Goal: Information Seeking & Learning: Learn about a topic

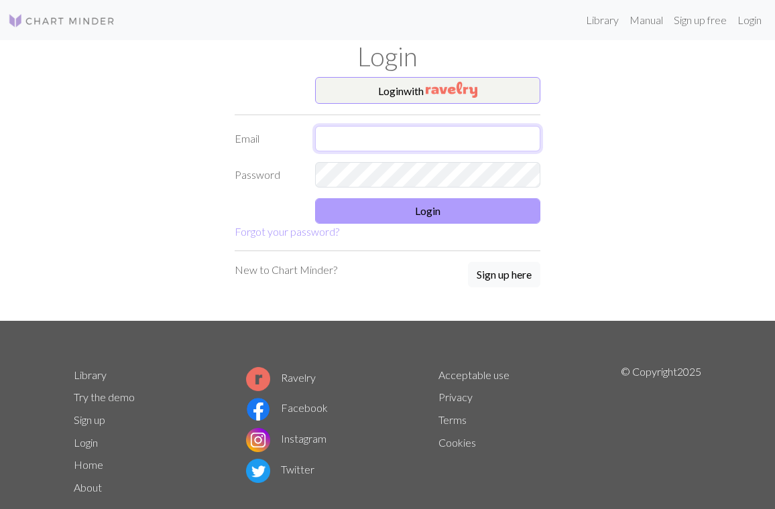
type input "[EMAIL_ADDRESS][DOMAIN_NAME]"
click at [417, 212] on button "Login" at bounding box center [427, 210] width 225 height 25
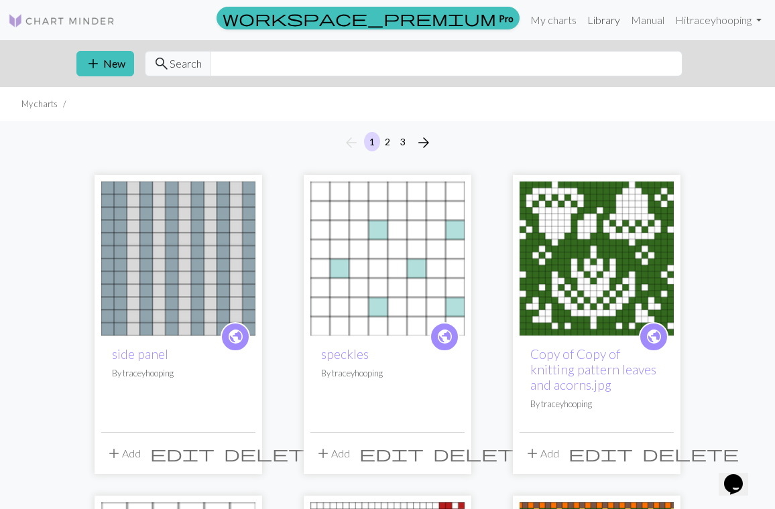
click at [601, 24] on link "Library" at bounding box center [604, 20] width 44 height 27
click at [279, 66] on input "text" at bounding box center [446, 63] width 472 height 25
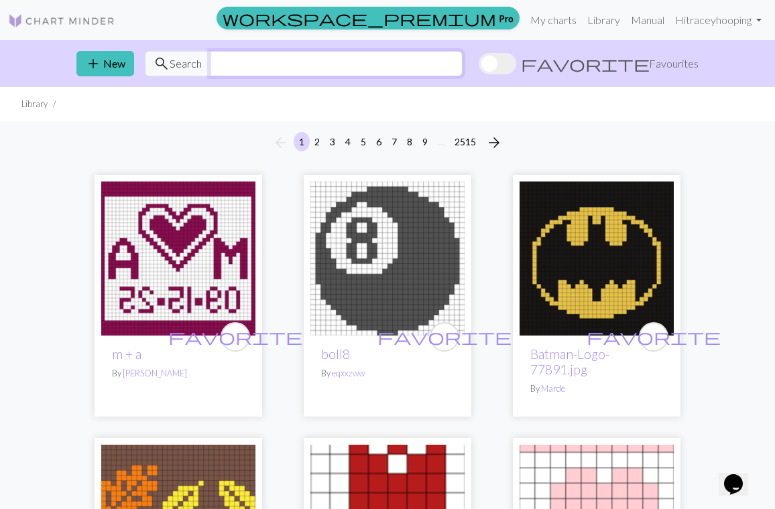
click at [279, 66] on input "text" at bounding box center [336, 63] width 253 height 25
type input "tree"
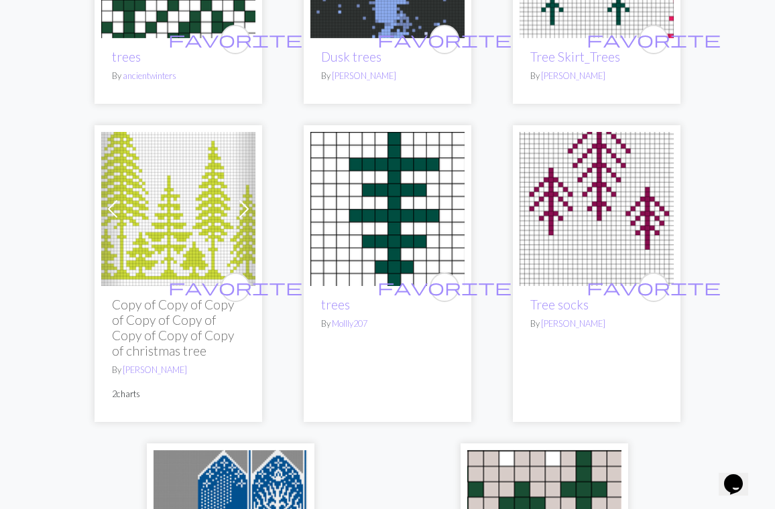
scroll to position [4275, 0]
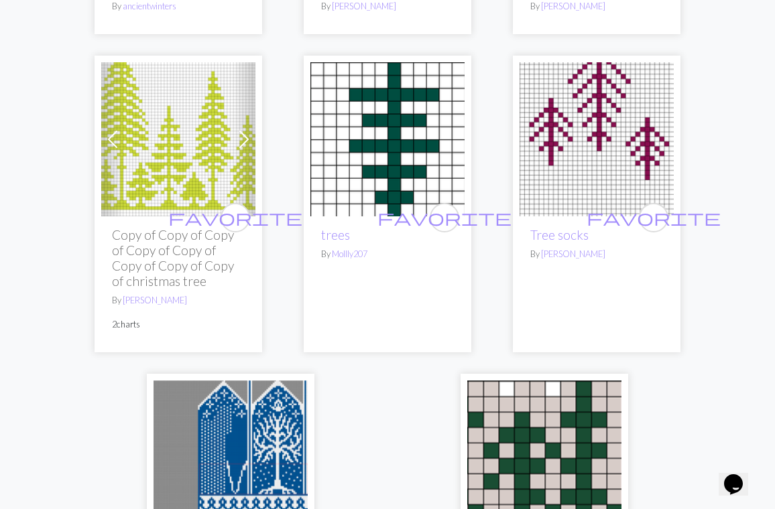
click at [169, 142] on img at bounding box center [178, 139] width 154 height 154
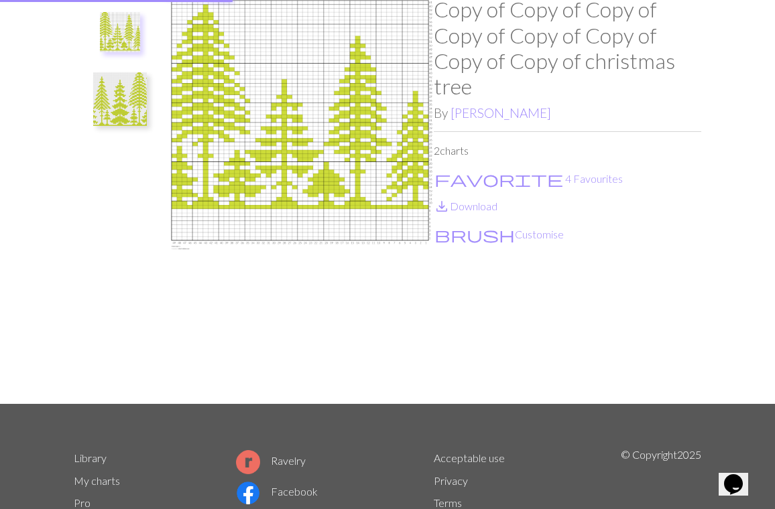
scroll to position [11, 0]
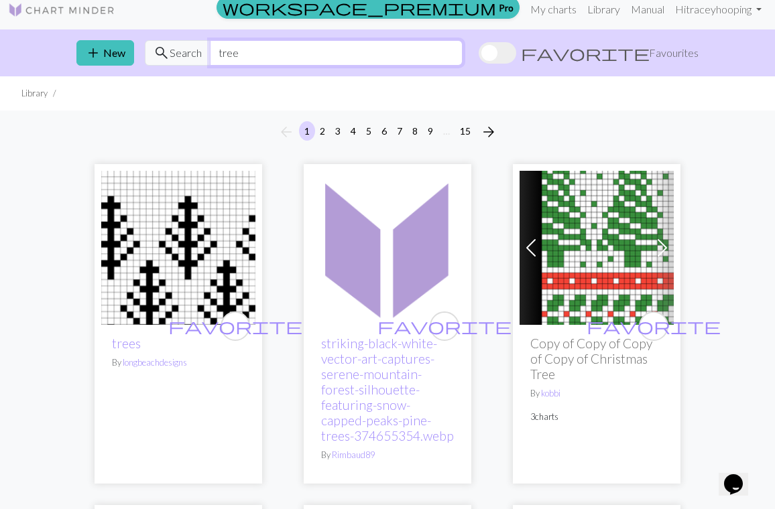
click at [289, 56] on input "tree" at bounding box center [336, 52] width 253 height 25
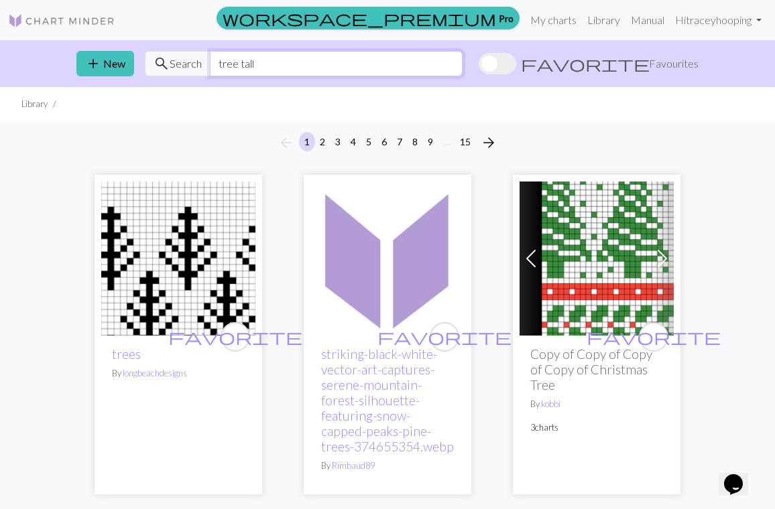
drag, startPoint x: 283, startPoint y: 65, endPoint x: 237, endPoint y: 66, distance: 46.2
click at [237, 66] on input "tree tall" at bounding box center [336, 63] width 253 height 25
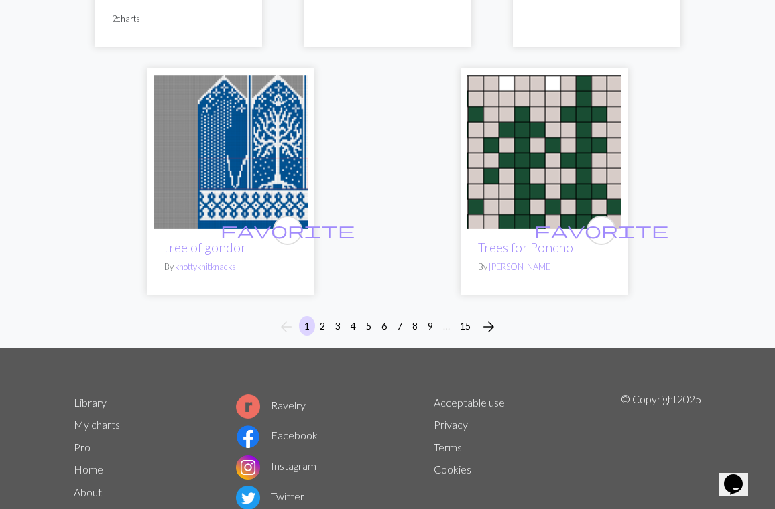
scroll to position [4597, 0]
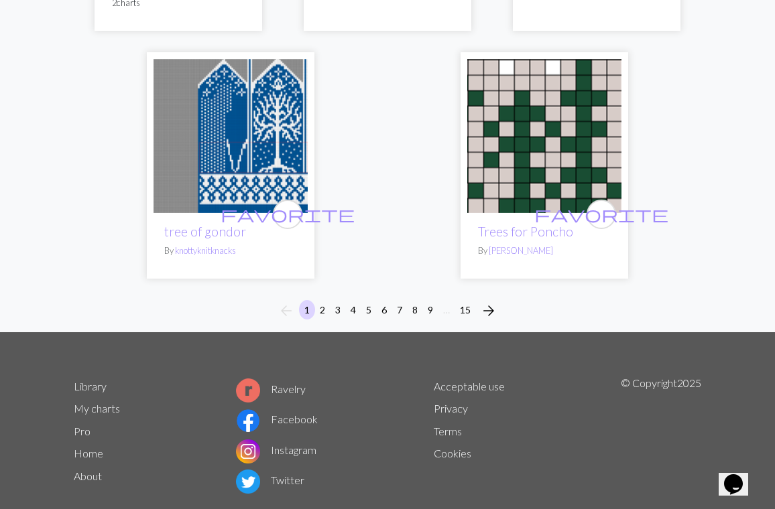
type input "tree"
click at [323, 300] on button "2" at bounding box center [322, 309] width 16 height 19
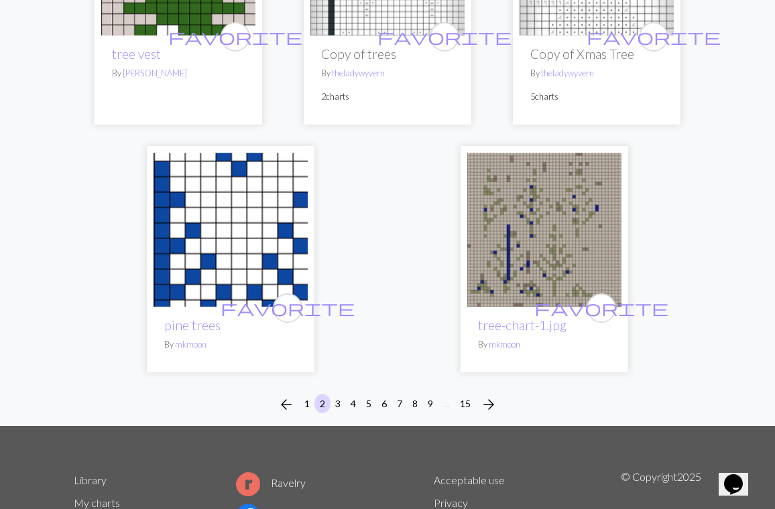
scroll to position [4663, 0]
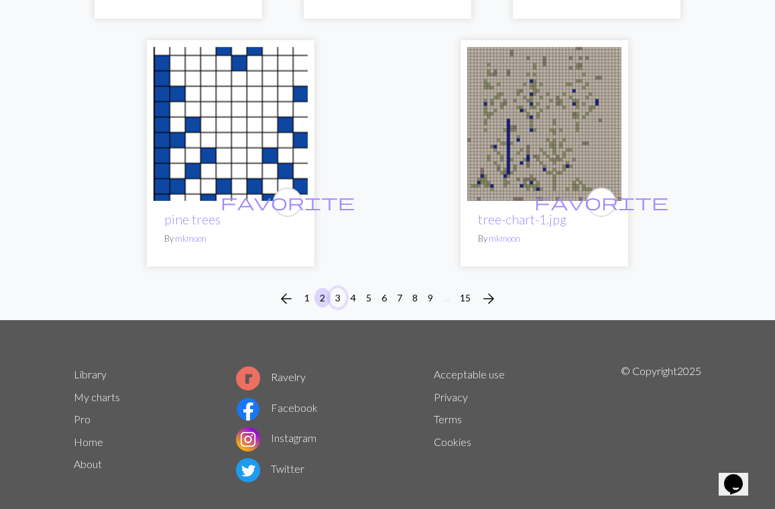
click at [340, 288] on button "3" at bounding box center [338, 297] width 16 height 19
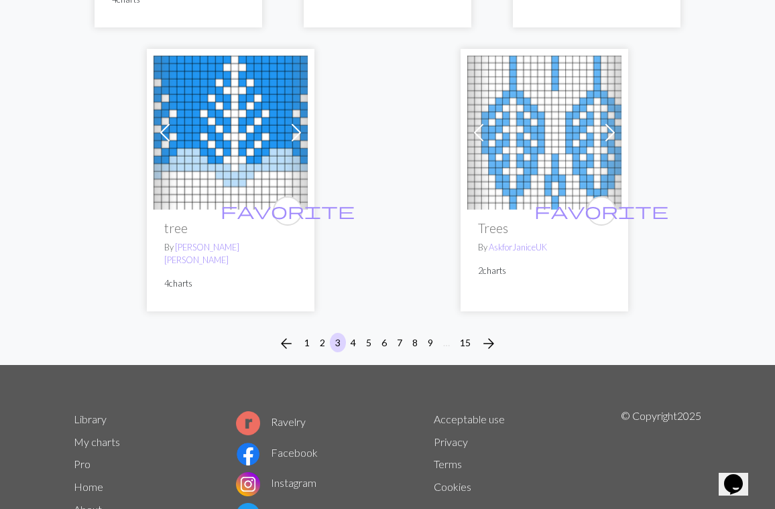
scroll to position [4528, 0]
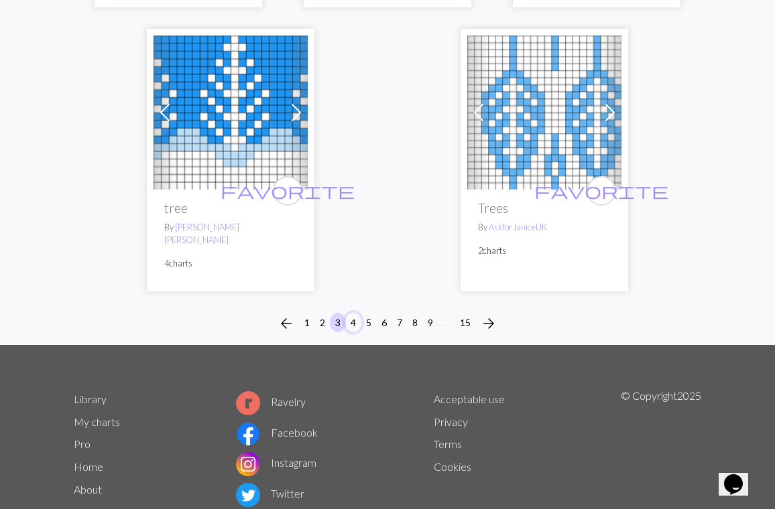
click at [355, 313] on button "4" at bounding box center [353, 322] width 16 height 19
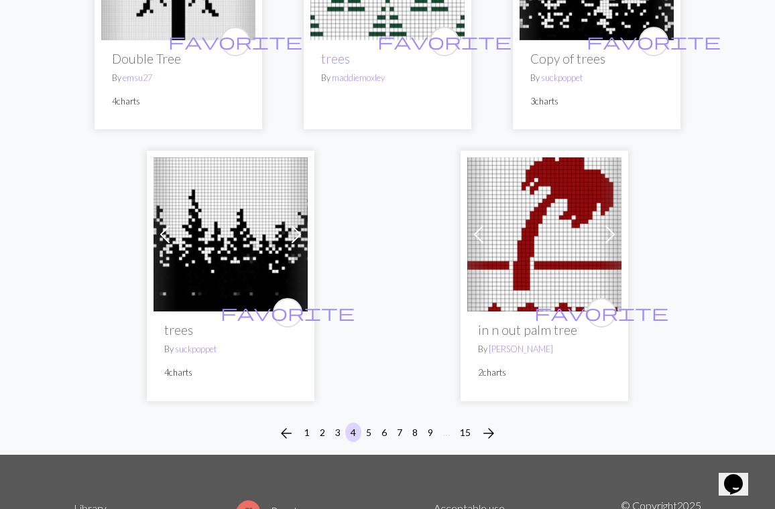
scroll to position [4710, 0]
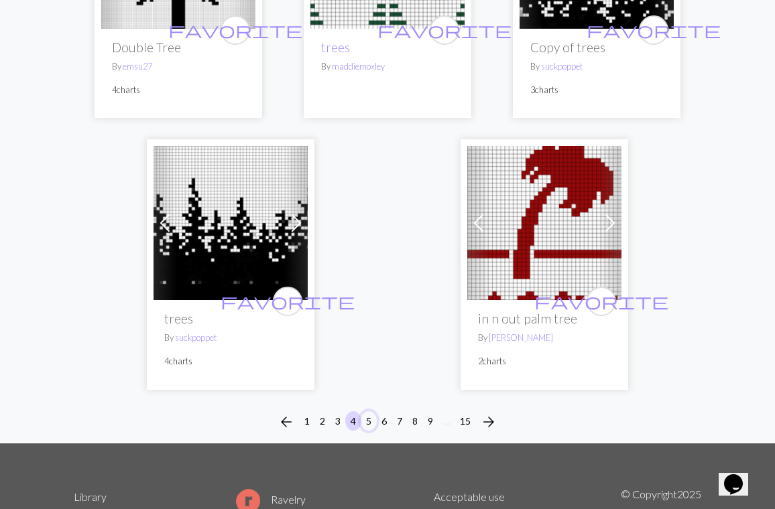
click at [370, 411] on button "5" at bounding box center [368, 420] width 16 height 19
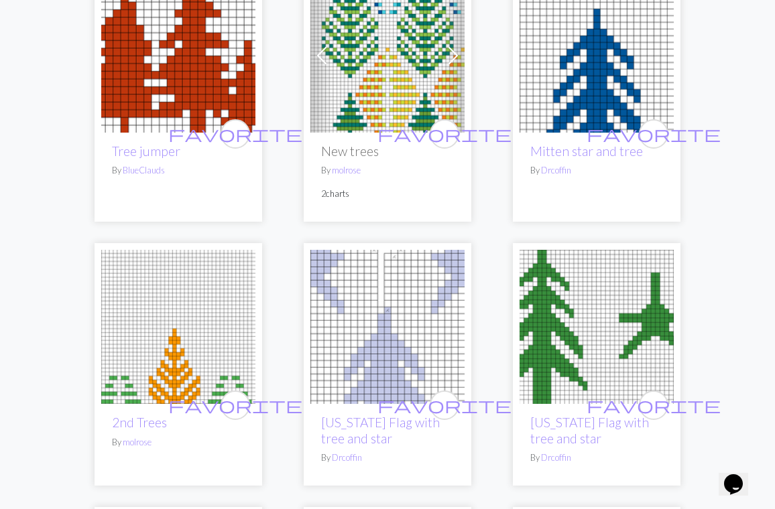
scroll to position [1029, 0]
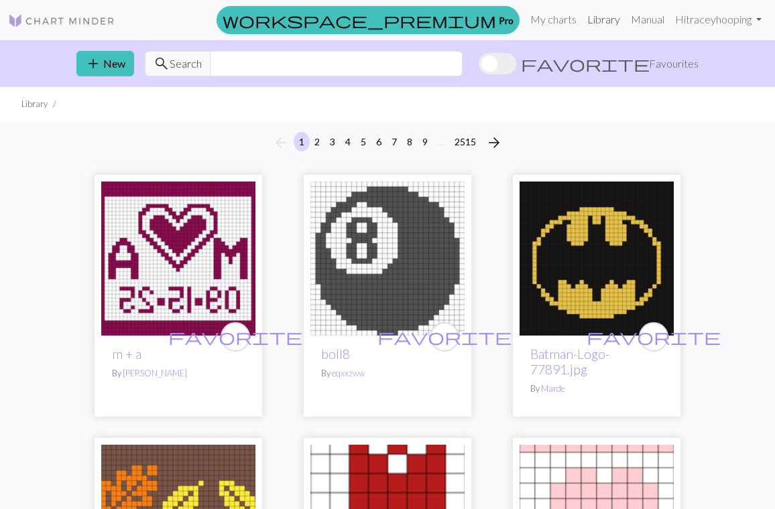
click at [610, 20] on link "Library" at bounding box center [604, 19] width 44 height 27
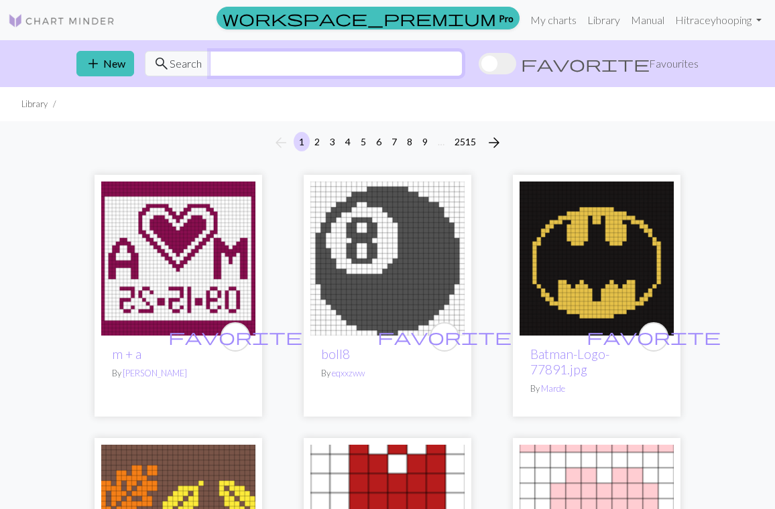
click at [264, 66] on input "text" at bounding box center [336, 63] width 253 height 25
type input "snow"
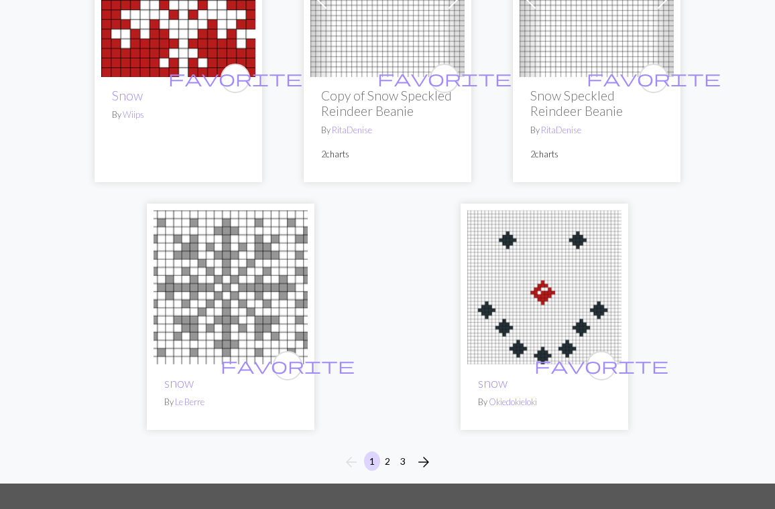
scroll to position [4417, 0]
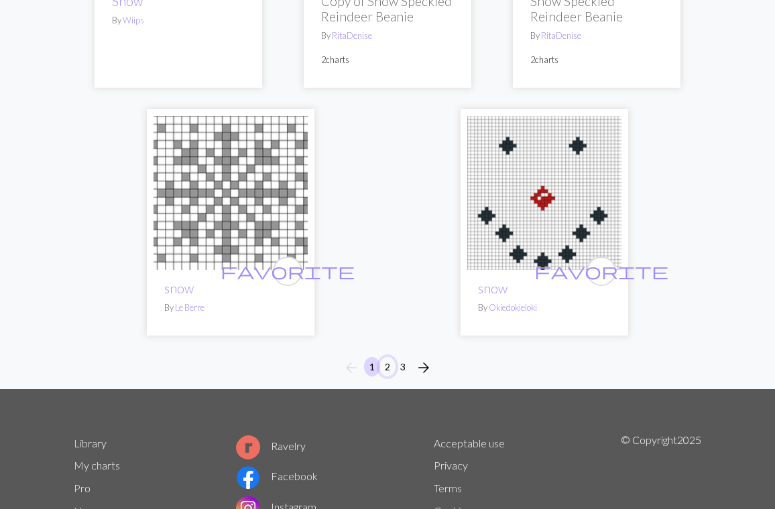
click at [388, 368] on button "2" at bounding box center [387, 366] width 16 height 19
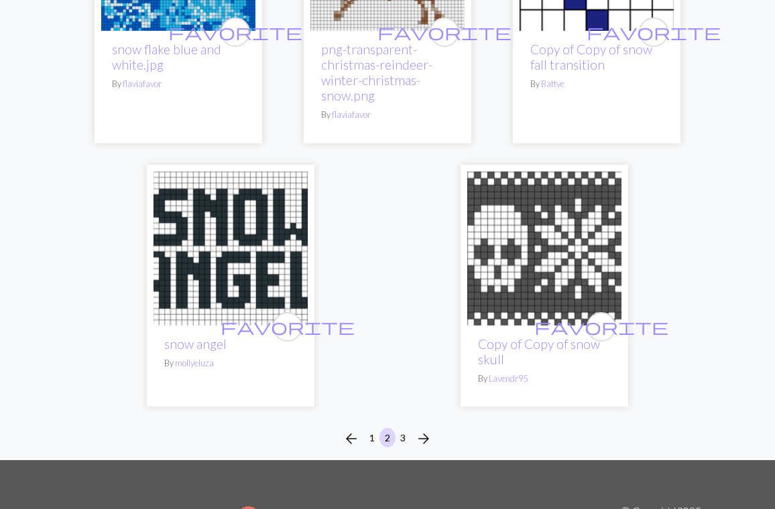
scroll to position [4496, 0]
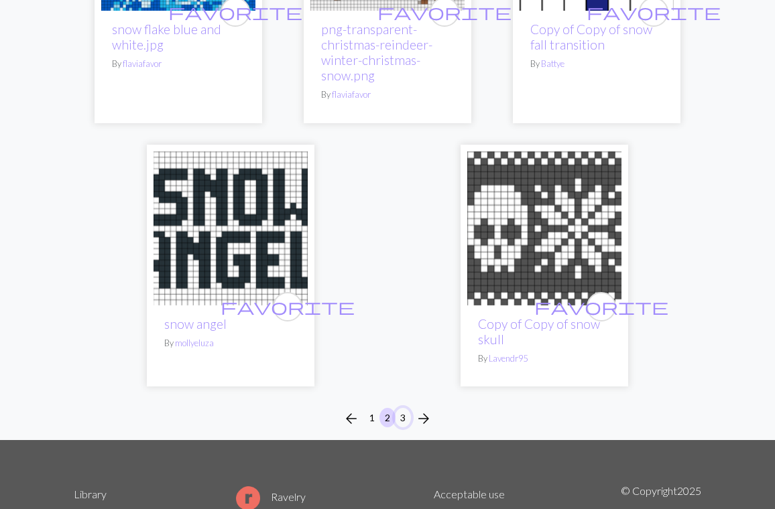
drag, startPoint x: 403, startPoint y: 280, endPoint x: 409, endPoint y: 275, distance: 8.1
click at [403, 408] on button "3" at bounding box center [403, 417] width 16 height 19
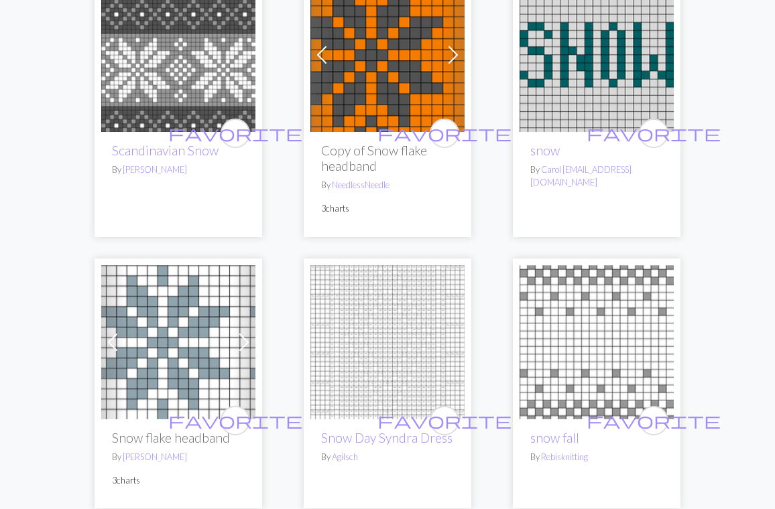
scroll to position [2374, 0]
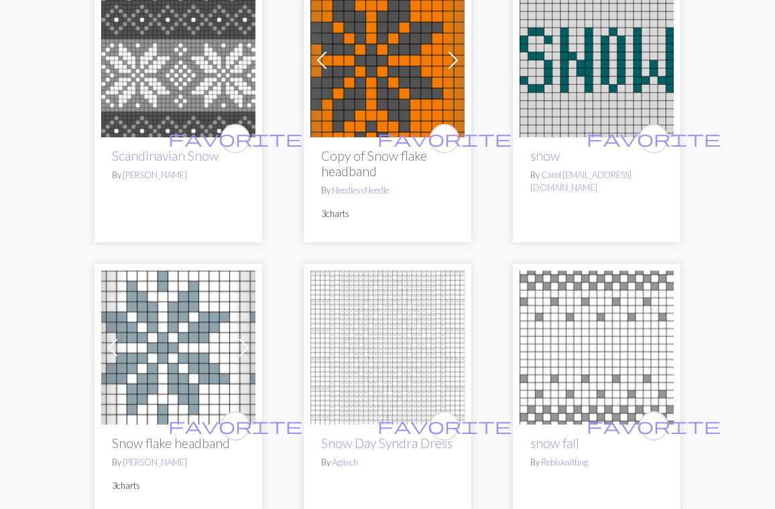
click at [247, 337] on span at bounding box center [243, 347] width 21 height 21
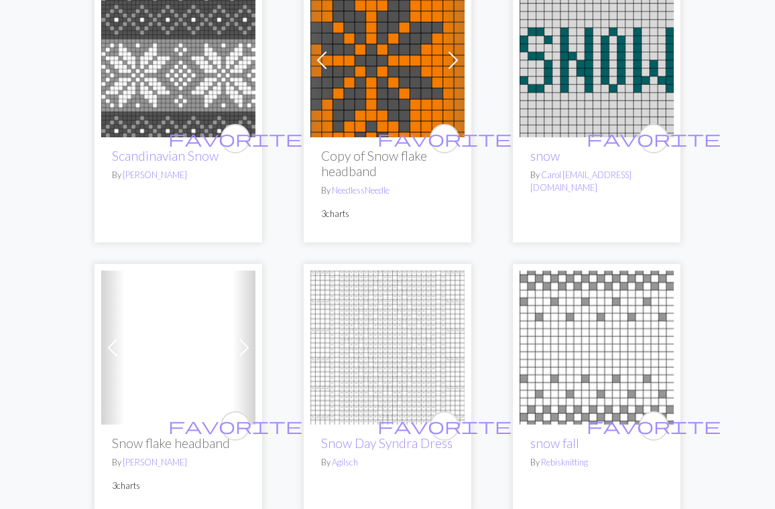
scroll to position [2377, 0]
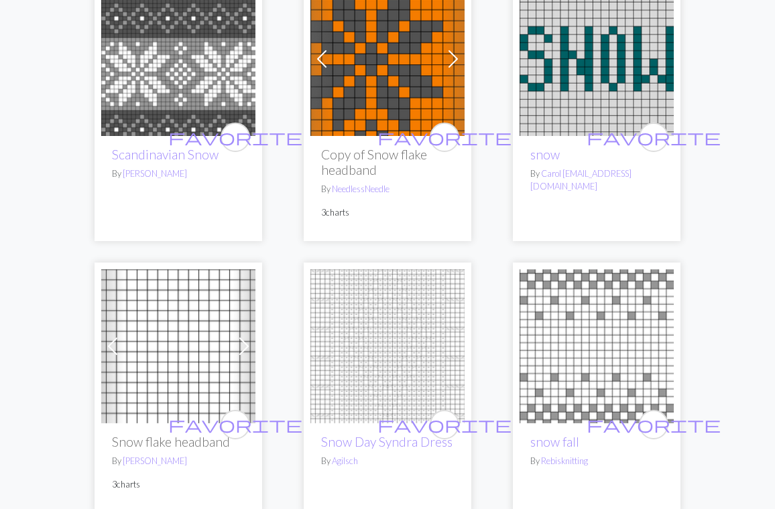
click at [110, 336] on span at bounding box center [112, 346] width 21 height 21
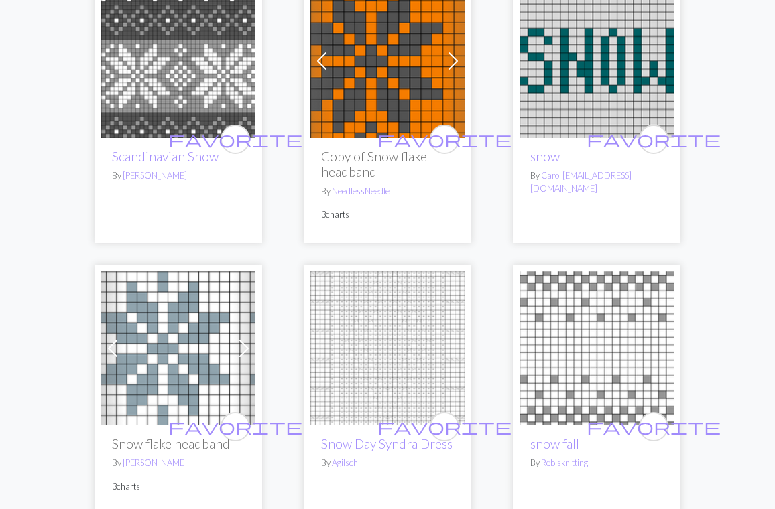
click at [110, 338] on span at bounding box center [112, 348] width 21 height 21
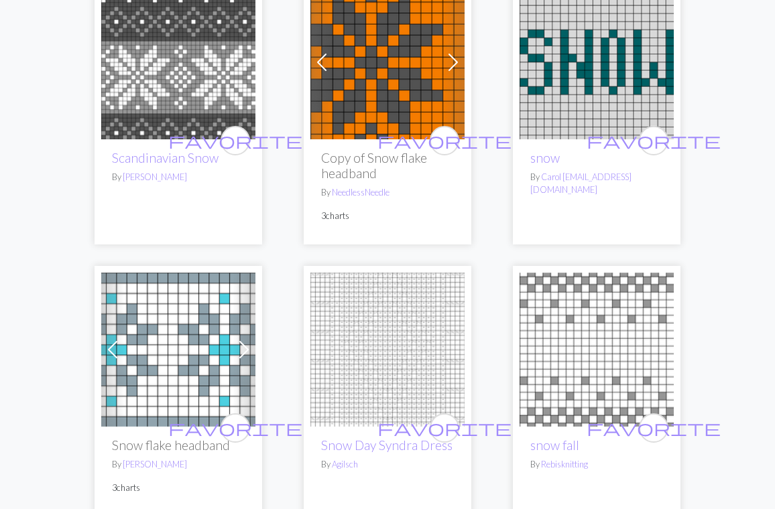
scroll to position [2375, 0]
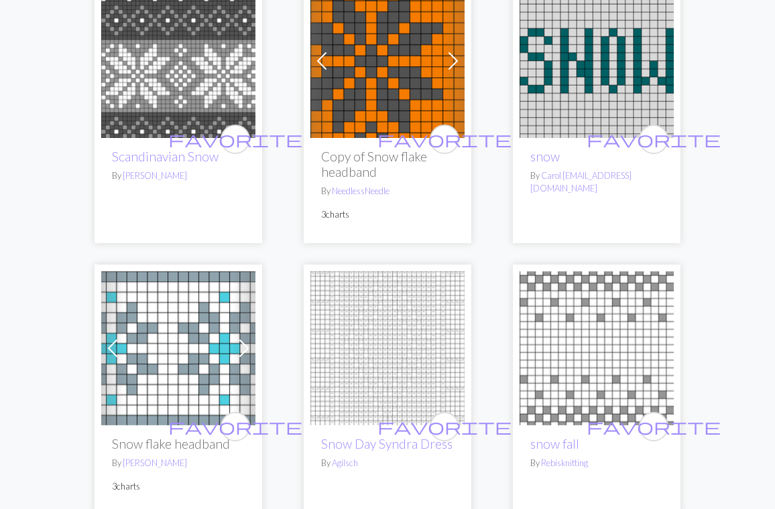
click at [135, 359] on img at bounding box center [178, 348] width 154 height 154
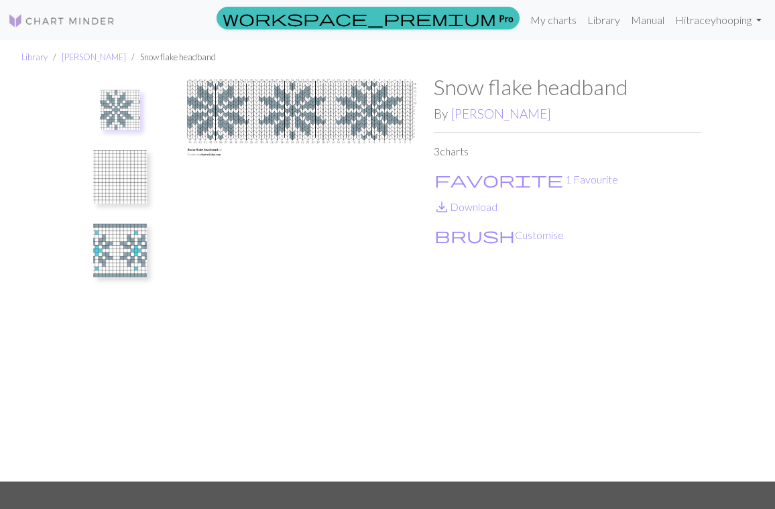
click at [125, 259] on img at bounding box center [120, 251] width 54 height 54
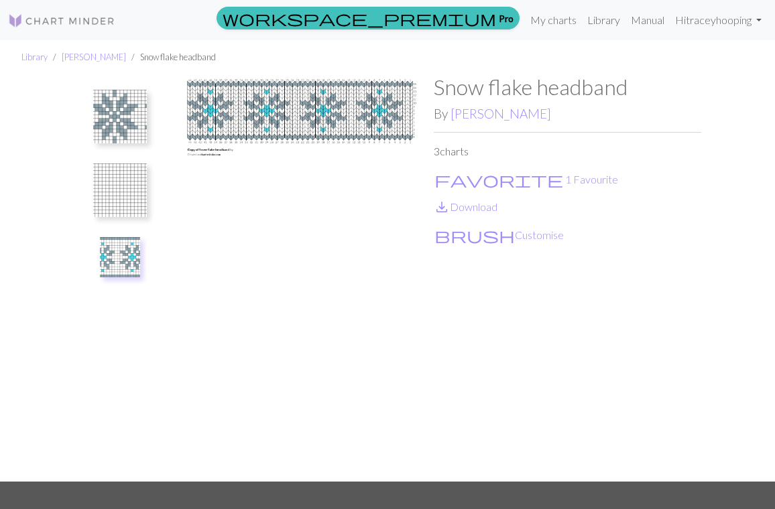
click at [127, 261] on img at bounding box center [120, 257] width 40 height 40
click at [126, 261] on img at bounding box center [120, 257] width 40 height 40
click at [119, 252] on img at bounding box center [120, 257] width 40 height 40
click at [113, 115] on img at bounding box center [120, 117] width 54 height 54
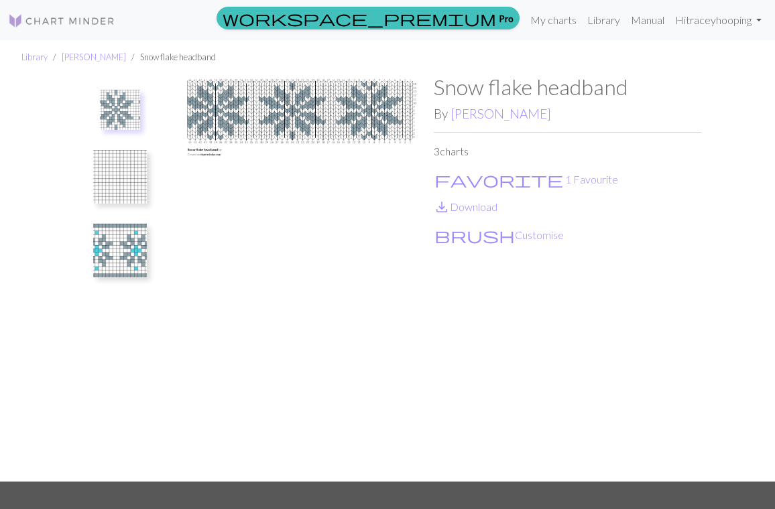
click at [123, 252] on img at bounding box center [120, 251] width 54 height 54
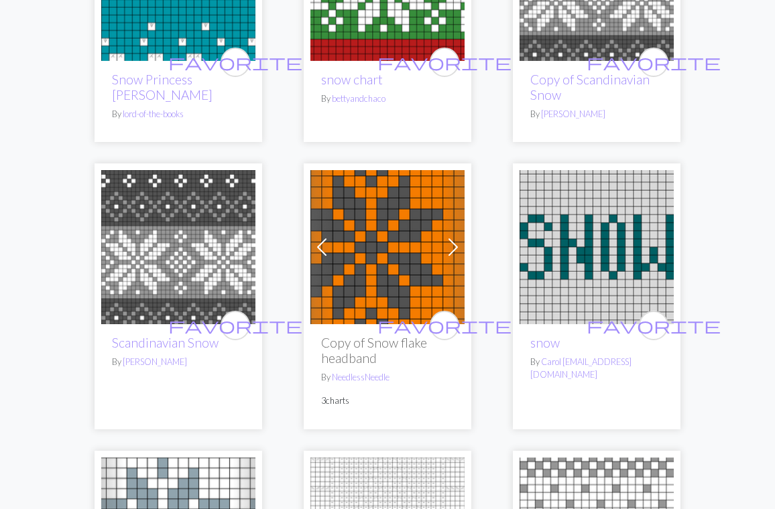
scroll to position [2379, 0]
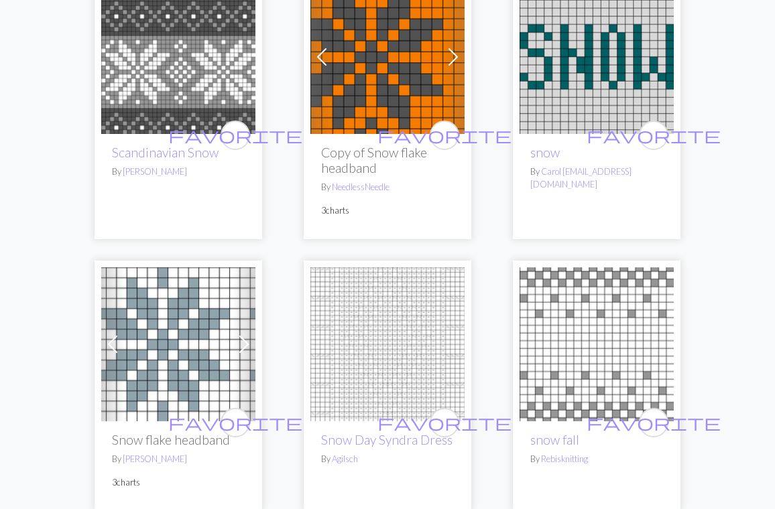
click at [208, 69] on img at bounding box center [178, 57] width 154 height 154
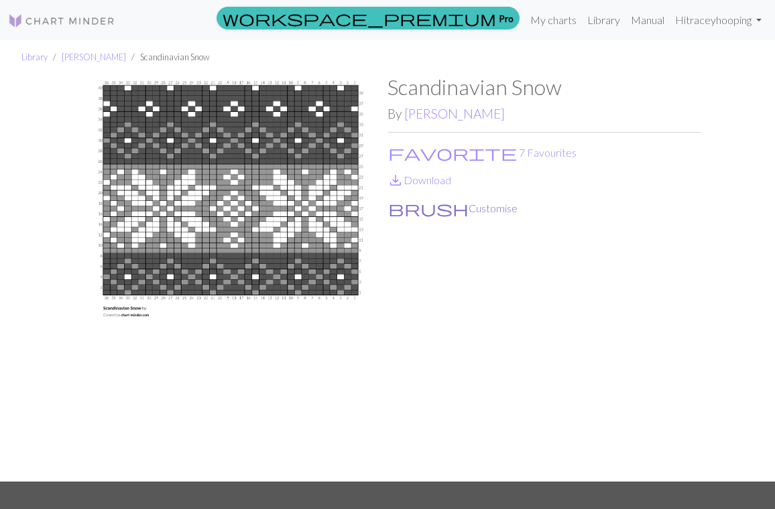
click at [436, 208] on button "brush Customise" at bounding box center [452, 208] width 131 height 17
click at [432, 180] on link "save_alt Download" at bounding box center [419, 180] width 64 height 13
